Goal: Task Accomplishment & Management: Manage account settings

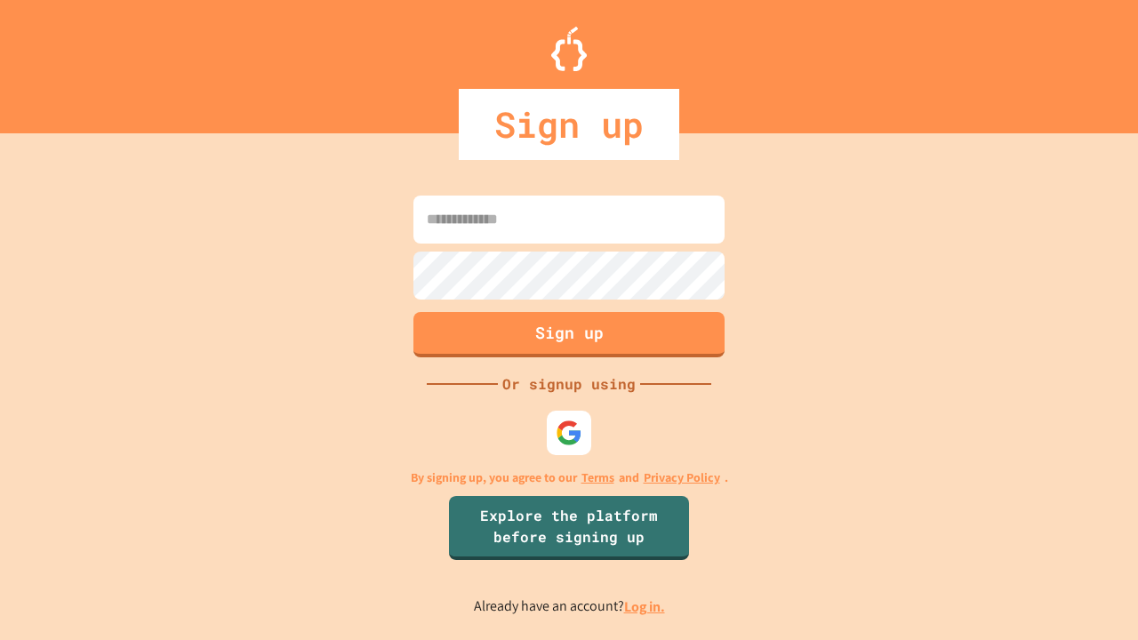
click at [646, 606] on link "Log in." at bounding box center [644, 607] width 41 height 19
